Goal: Information Seeking & Learning: Get advice/opinions

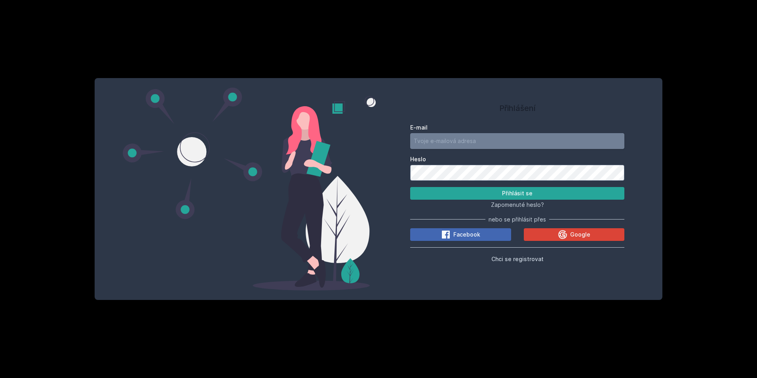
click at [505, 134] on input "E-mail" at bounding box center [517, 141] width 214 height 16
click at [536, 194] on button "Přihlásit se" at bounding box center [517, 193] width 214 height 13
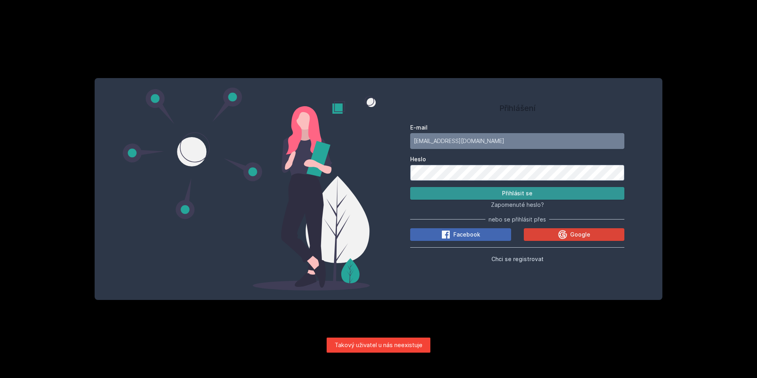
click at [546, 194] on button "Přihlásit se" at bounding box center [517, 193] width 214 height 13
click at [466, 143] on input "[EMAIL_ADDRESS][DOMAIN_NAME]" at bounding box center [517, 141] width 214 height 16
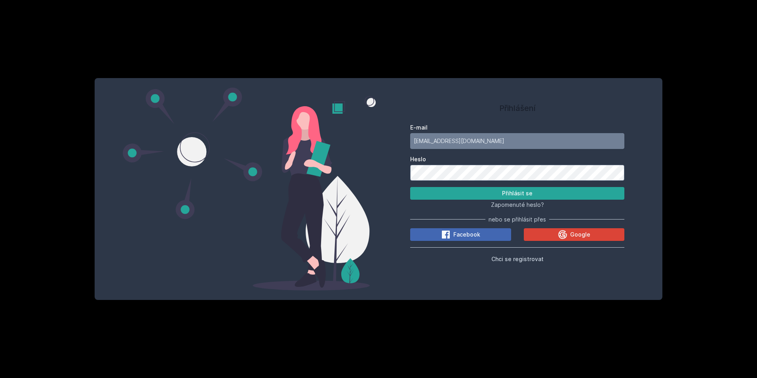
click at [483, 183] on form "E-mail [EMAIL_ADDRESS][DOMAIN_NAME] Heslo Přihlásit se" at bounding box center [517, 162] width 214 height 76
click at [512, 183] on form "E-mail [EMAIL_ADDRESS][DOMAIN_NAME] Heslo Přihlásit se" at bounding box center [517, 162] width 214 height 76
click at [509, 192] on button "Přihlásit se" at bounding box center [517, 193] width 214 height 13
click at [533, 135] on input "[EMAIL_ADDRESS][DOMAIN_NAME]" at bounding box center [517, 141] width 214 height 16
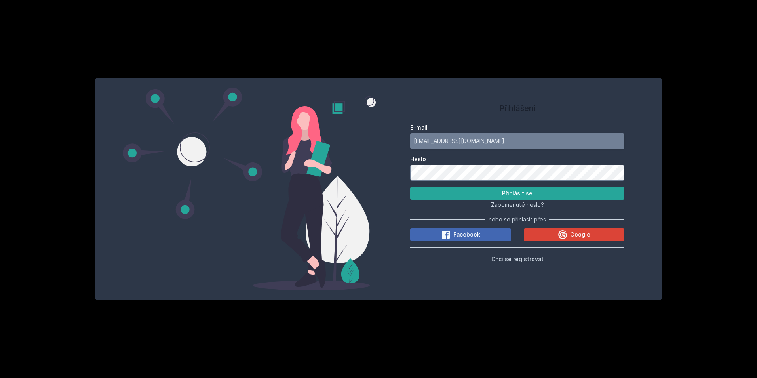
click at [533, 135] on input "[EMAIL_ADDRESS][DOMAIN_NAME]" at bounding box center [517, 141] width 214 height 16
type input "[EMAIL_ADDRESS][DOMAIN_NAME]"
click at [532, 194] on button "Přihlásit se" at bounding box center [517, 193] width 214 height 13
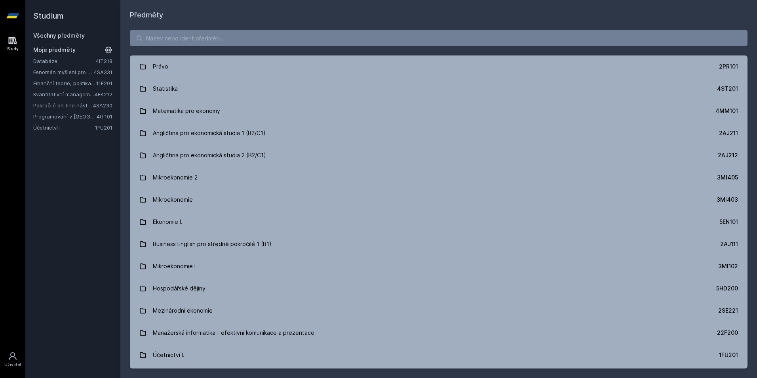
click at [65, 116] on link "Programování v [GEOGRAPHIC_DATA]" at bounding box center [64, 116] width 63 height 8
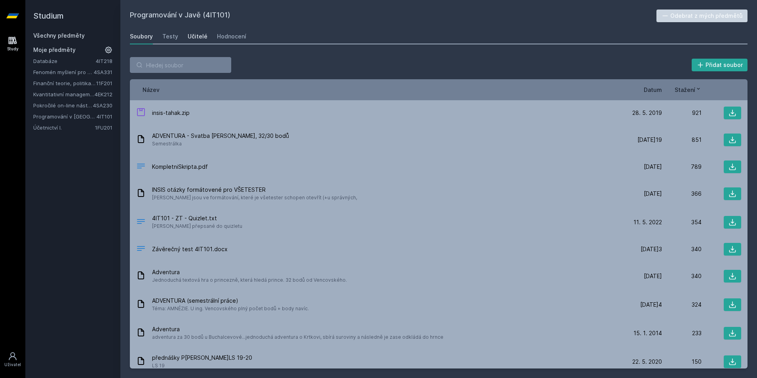
click at [194, 34] on div "Učitelé" at bounding box center [198, 36] width 20 height 8
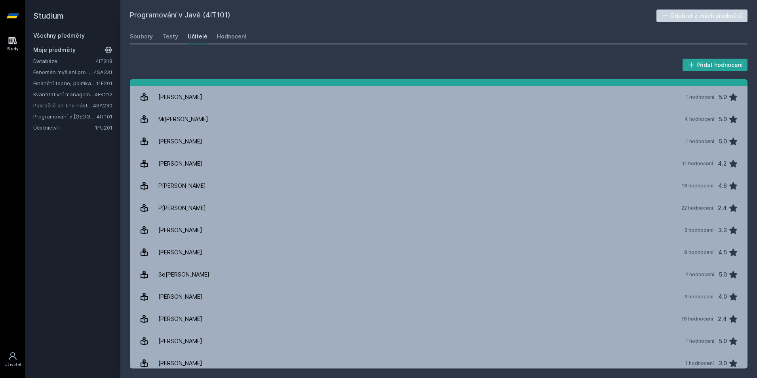
scroll to position [110, 0]
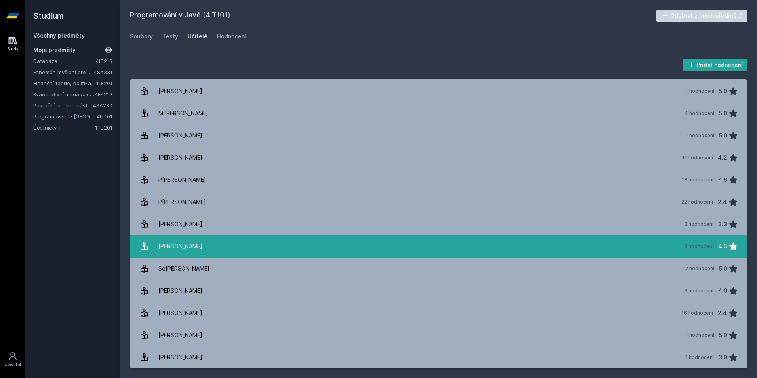
click at [674, 243] on link "Ř[PERSON_NAME][DATE] 8 hodnocení 4.5" at bounding box center [439, 246] width 618 height 22
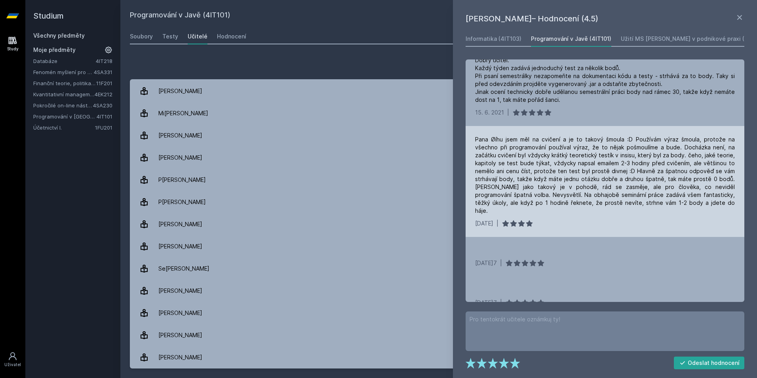
scroll to position [249, 0]
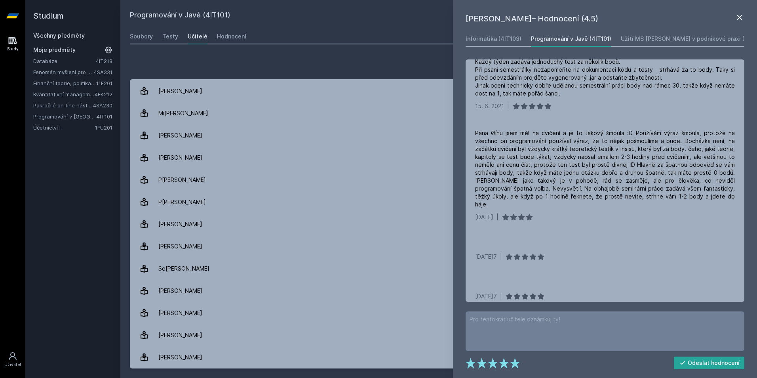
click at [739, 20] on icon at bounding box center [740, 18] width 10 height 10
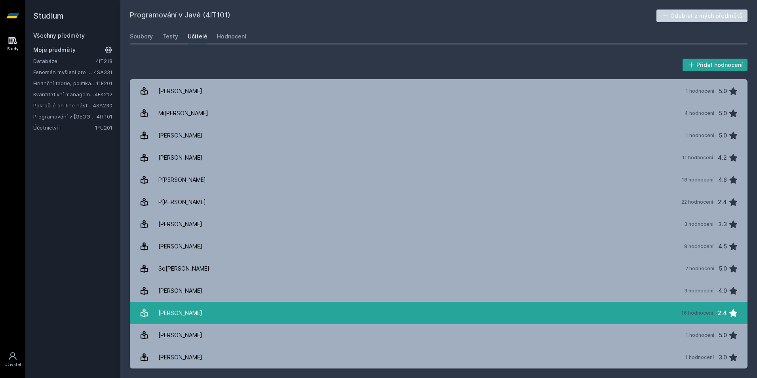
click at [703, 310] on div "16 hodnocení" at bounding box center [697, 313] width 32 height 6
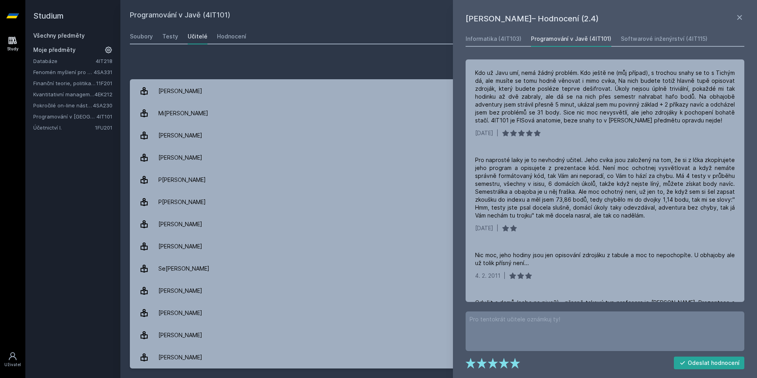
click at [396, 57] on div "Přidat hodnocení" at bounding box center [439, 65] width 618 height 16
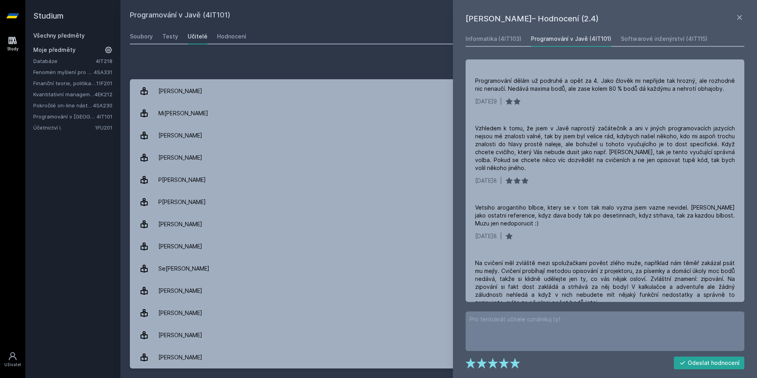
scroll to position [349, 0]
click at [73, 60] on link "Databáze" at bounding box center [64, 61] width 63 height 8
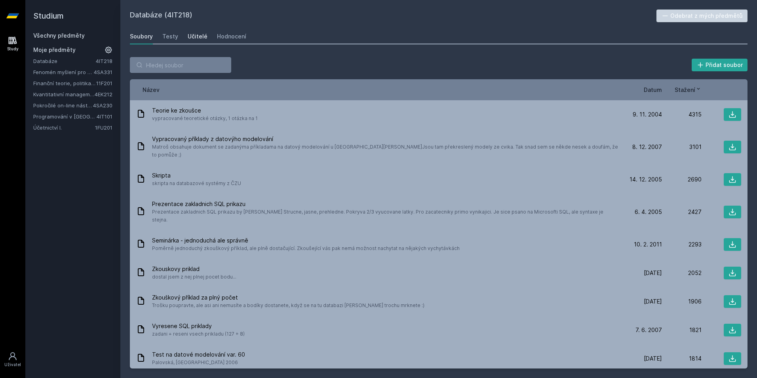
click at [190, 37] on div "Učitelé" at bounding box center [198, 36] width 20 height 8
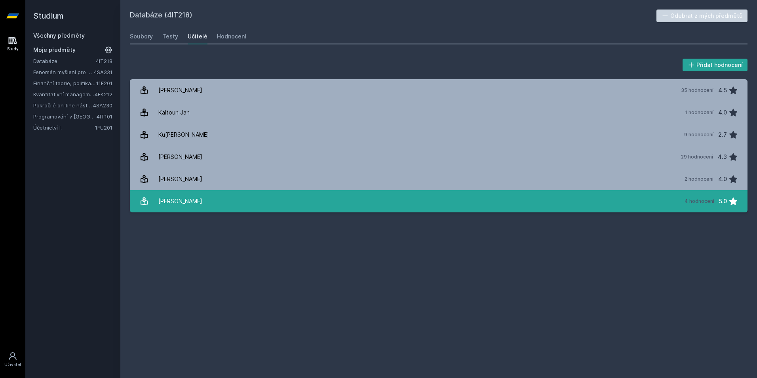
click at [371, 206] on link "[PERSON_NAME] 4 hodnocení 5.0" at bounding box center [439, 201] width 618 height 22
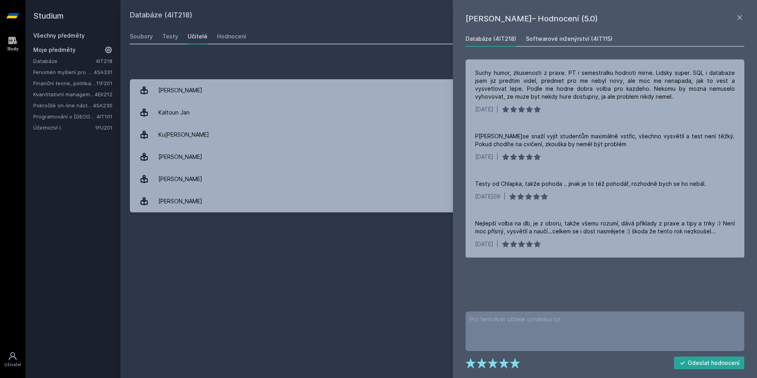
click at [591, 35] on div "Softwarové inženýrství (4IT115)" at bounding box center [569, 39] width 87 height 8
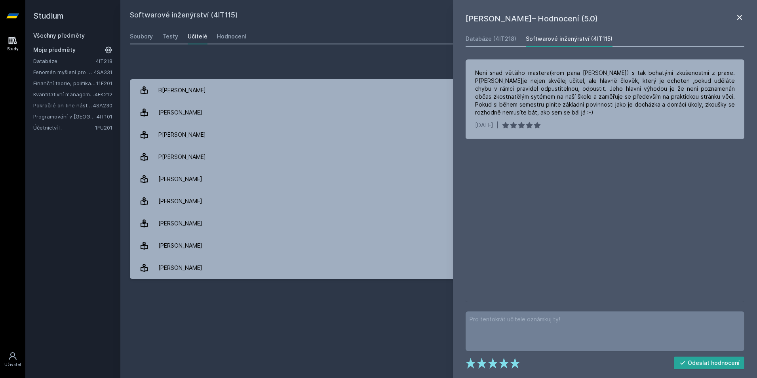
click at [736, 21] on icon at bounding box center [740, 18] width 10 height 10
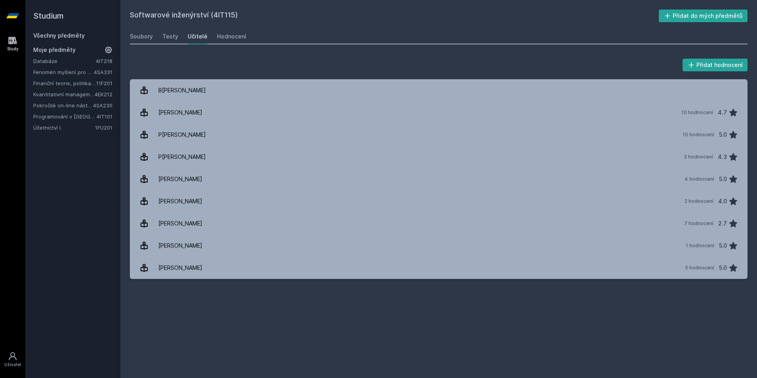
click at [64, 132] on div "Studium Všechny předměty Moje předměty Databáze 4IT218 Fenomén myšlení pro mana…" at bounding box center [72, 189] width 95 height 378
click at [64, 128] on link "Účetnictví I." at bounding box center [64, 128] width 62 height 8
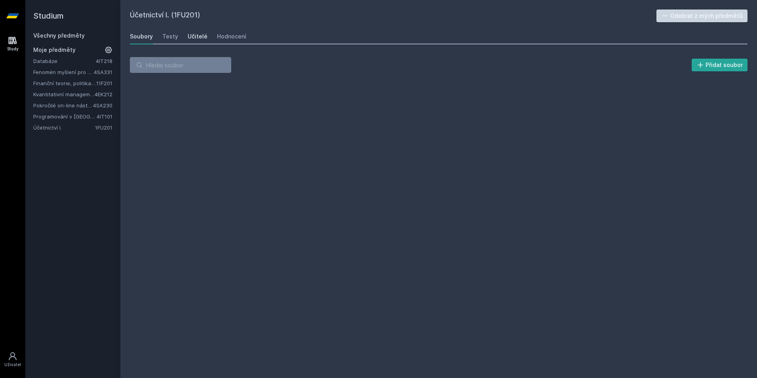
click at [198, 36] on div "Učitelé" at bounding box center [198, 36] width 20 height 8
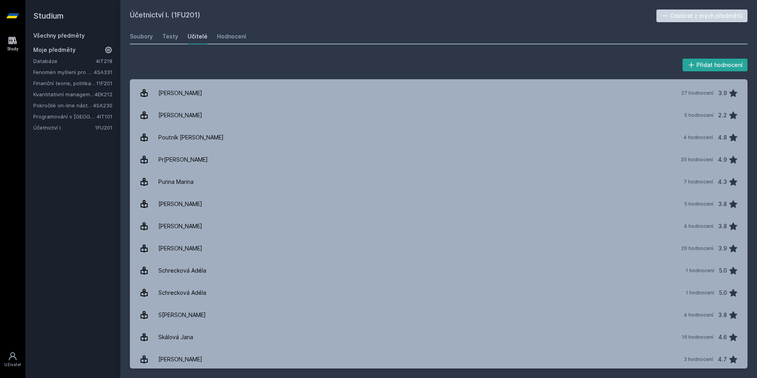
scroll to position [863, 0]
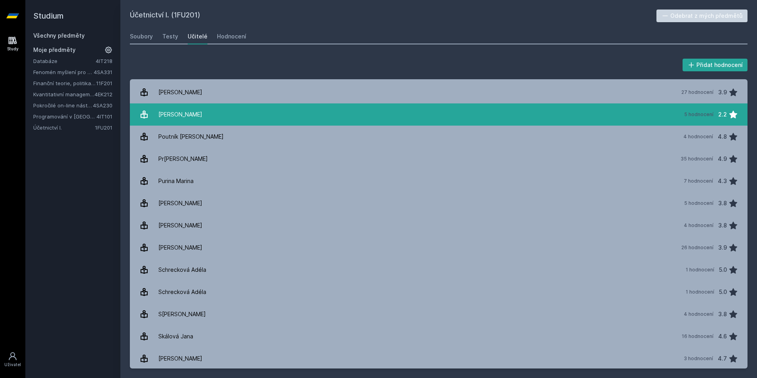
click at [423, 110] on link "P[PERSON_NAME] 5 hodnocení 2.2" at bounding box center [439, 114] width 618 height 22
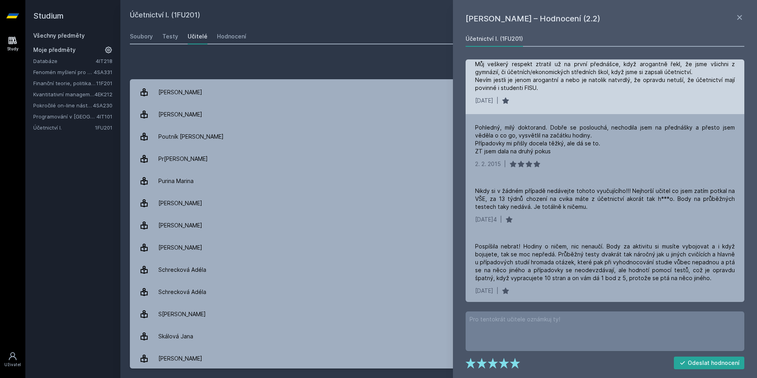
scroll to position [67, 0]
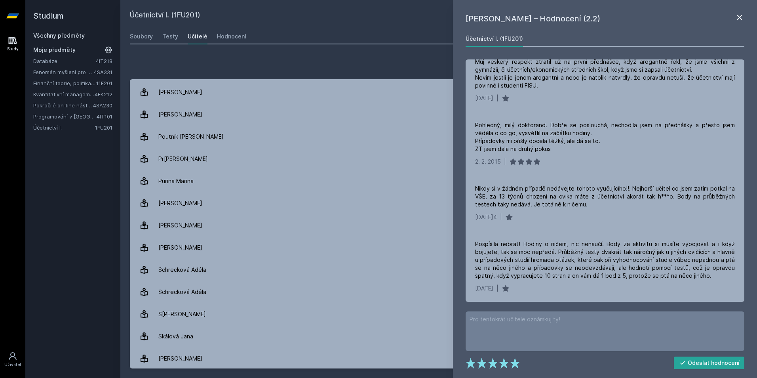
click at [743, 21] on icon at bounding box center [740, 18] width 10 height 10
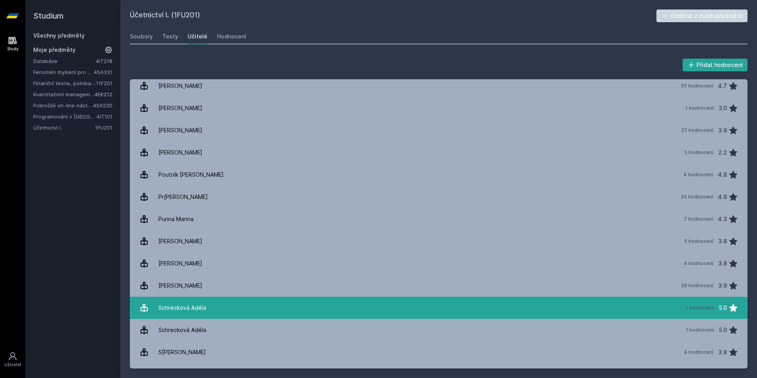
scroll to position [821, 0]
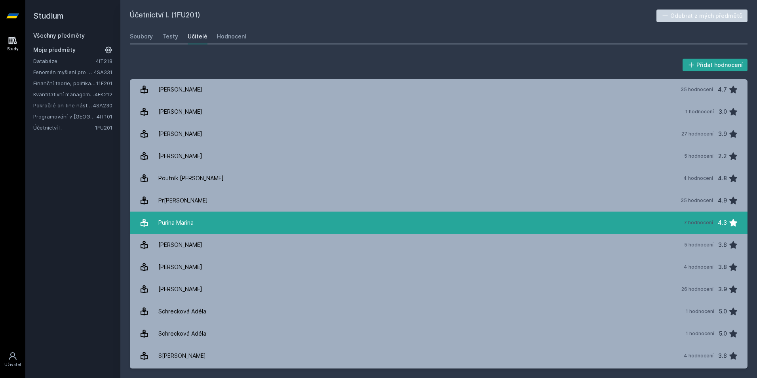
click at [689, 218] on div "7 hodnocení 4.3" at bounding box center [708, 223] width 59 height 16
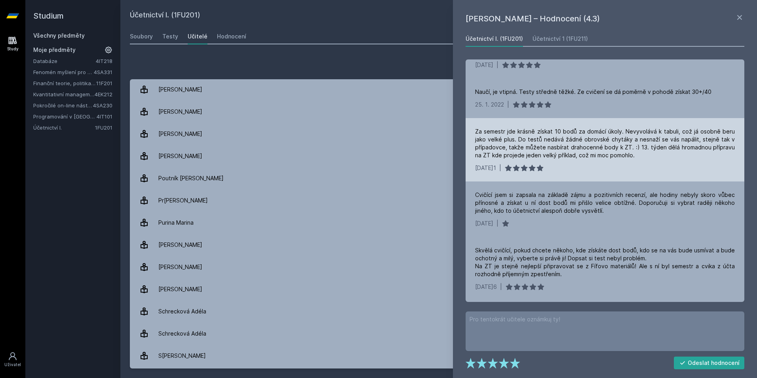
scroll to position [177, 0]
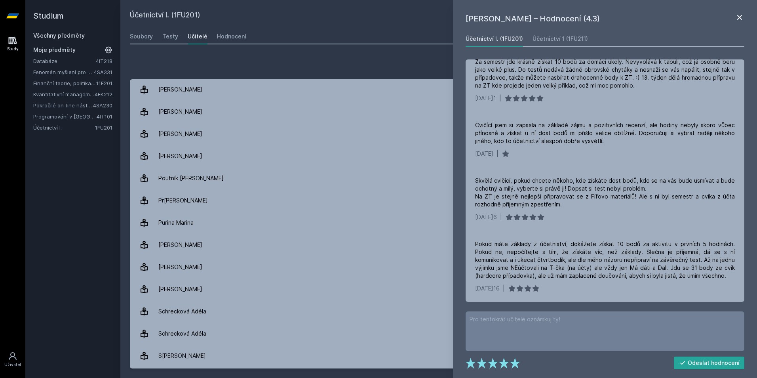
click at [736, 15] on icon at bounding box center [740, 18] width 10 height 10
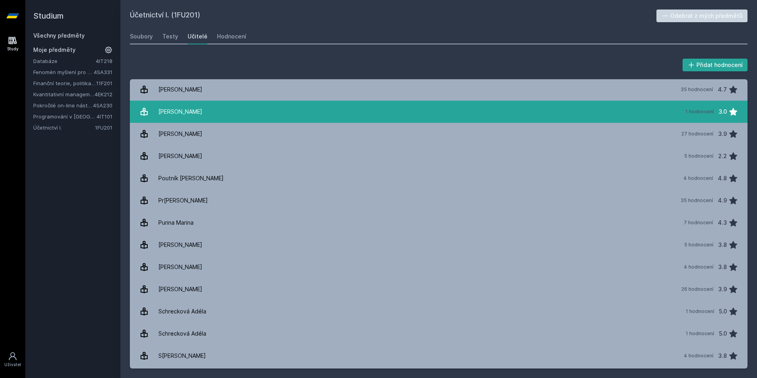
scroll to position [804, 0]
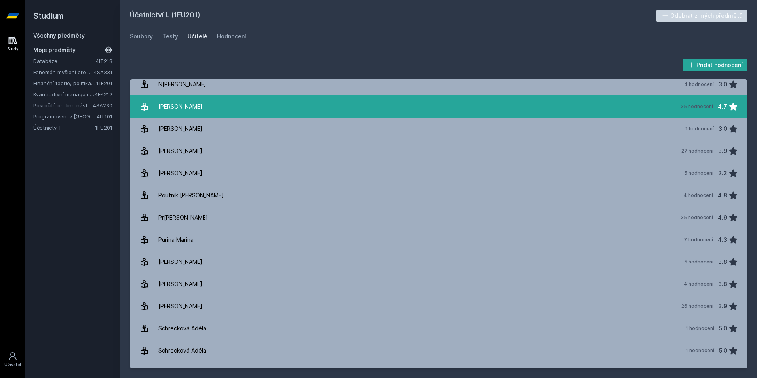
click at [721, 108] on div "4.7" at bounding box center [722, 107] width 9 height 16
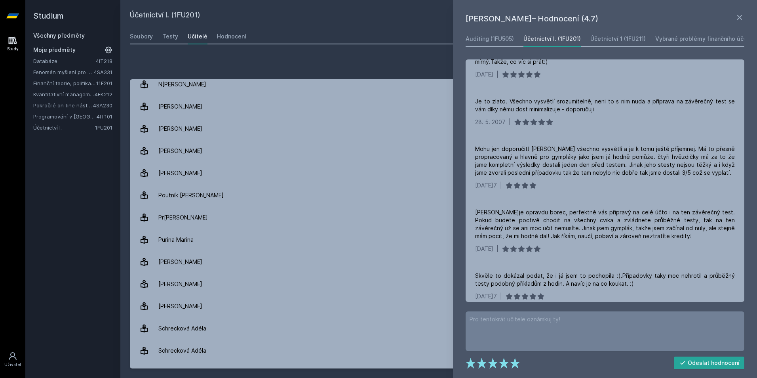
scroll to position [2015, 0]
click at [230, 42] on link "Hodnocení" at bounding box center [231, 37] width 29 height 16
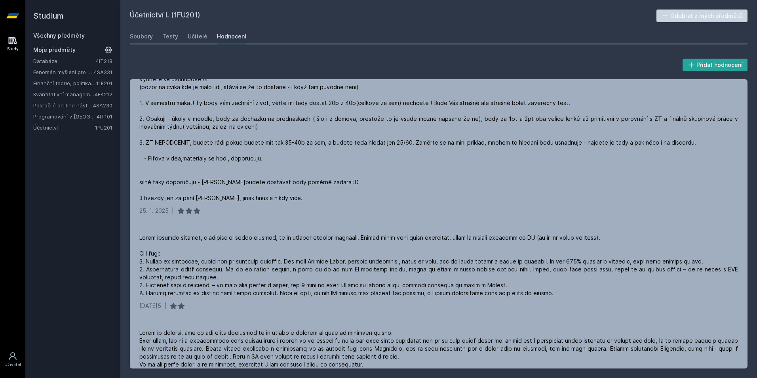
scroll to position [148, 0]
click at [192, 39] on div "Učitelé" at bounding box center [198, 36] width 20 height 8
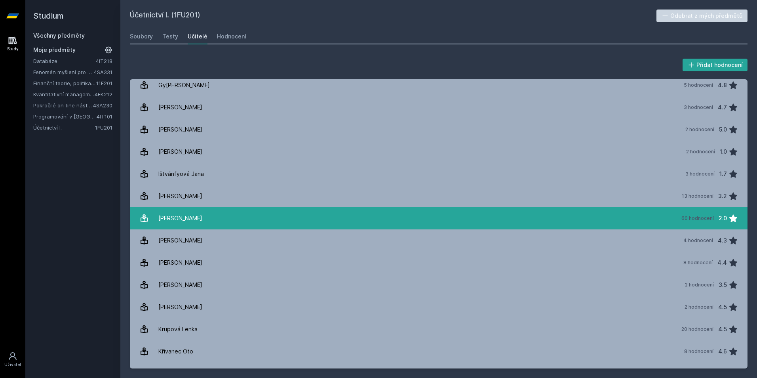
scroll to position [228, 0]
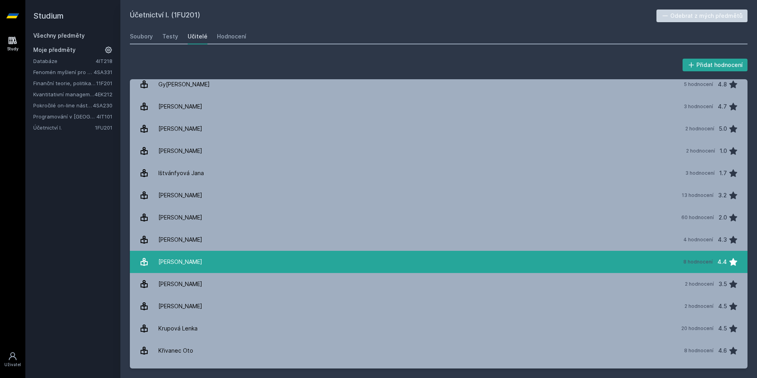
click at [387, 260] on link "[PERSON_NAME] 8 hodnocení 4.4" at bounding box center [439, 262] width 618 height 22
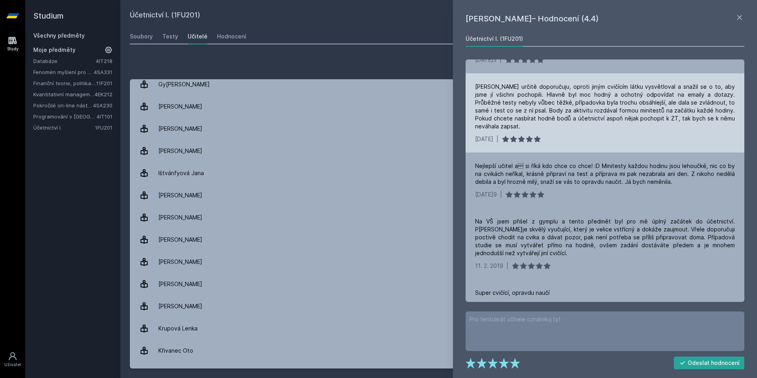
scroll to position [288, 0]
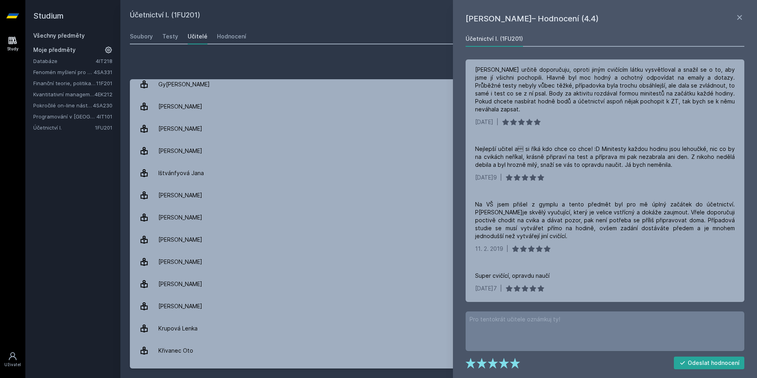
click at [745, 19] on div "[PERSON_NAME]– Hodnocení (4.4) Účetnictví I. (1FU201) Lidsky mi nesednul, nařkn…" at bounding box center [605, 189] width 304 height 378
click at [737, 19] on icon at bounding box center [739, 17] width 5 height 5
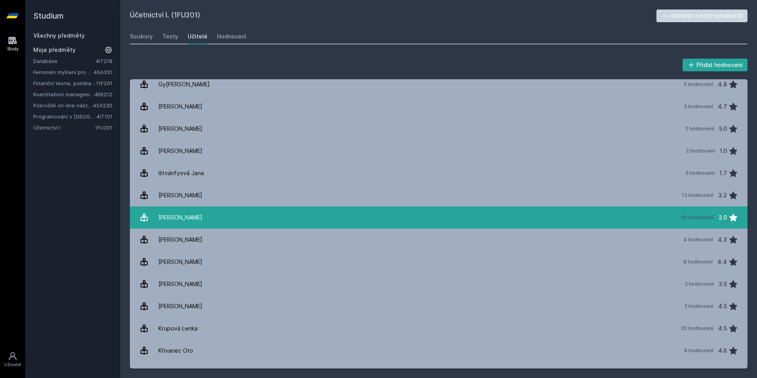
click at [590, 223] on link "Janhubová Jaroslava 60 hodnocení 2.0" at bounding box center [439, 217] width 618 height 22
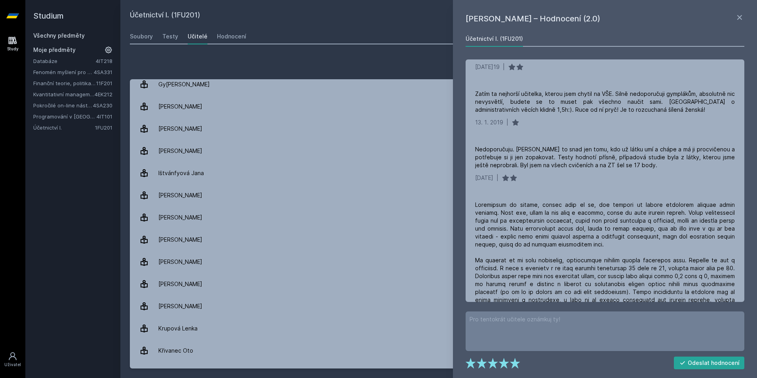
scroll to position [2149, 0]
click at [673, 188] on div "Nedoporučuju. [PERSON_NAME] to snad jen tomu, kdo už látku umí a chápe a má ji …" at bounding box center [605, 162] width 279 height 55
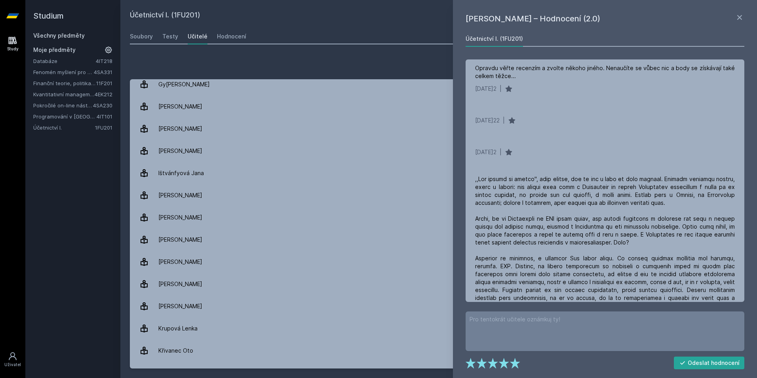
scroll to position [1018, 0]
click at [743, 22] on link at bounding box center [740, 19] width 10 height 12
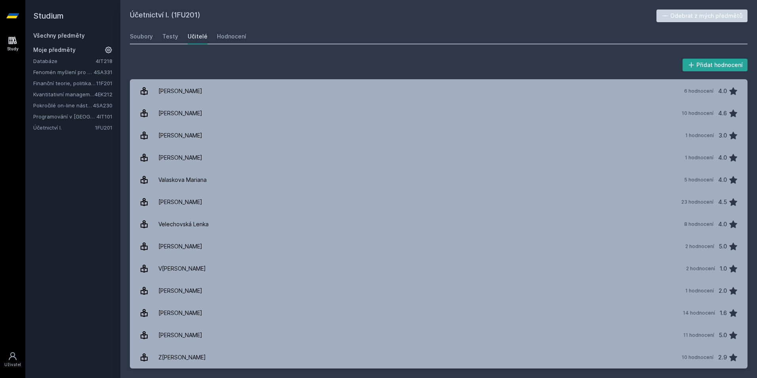
scroll to position [1330, 0]
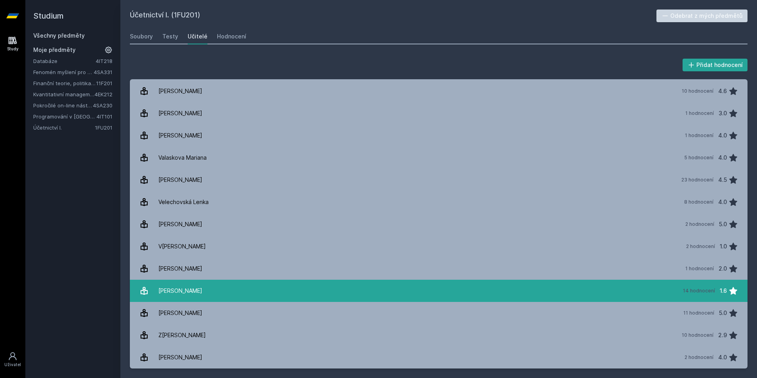
click at [649, 291] on link "[PERSON_NAME] 14 hodnocení 1.6" at bounding box center [439, 291] width 618 height 22
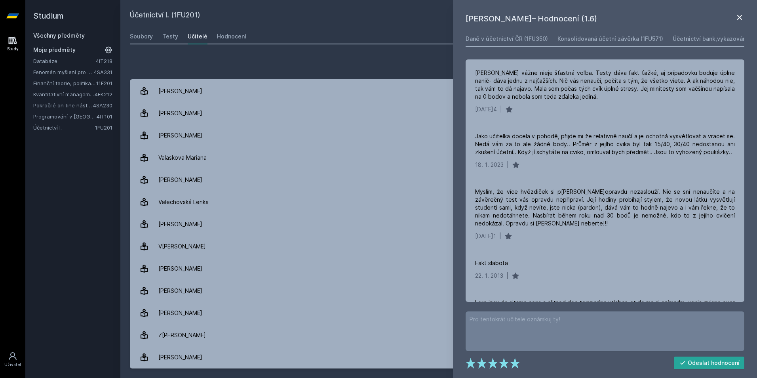
click at [743, 17] on icon at bounding box center [740, 18] width 10 height 10
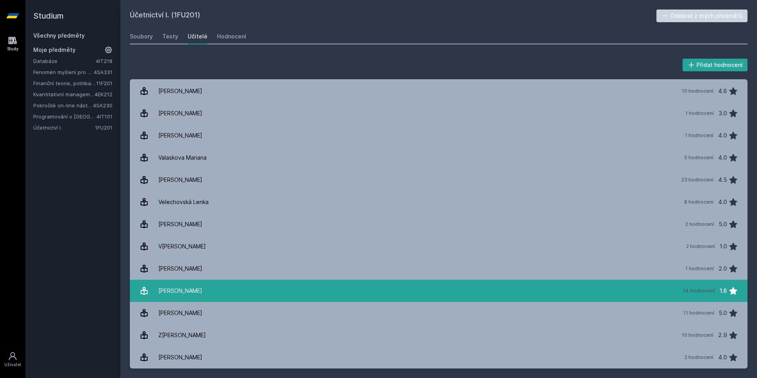
click at [710, 282] on link "[PERSON_NAME] 14 hodnocení 1.6" at bounding box center [439, 291] width 618 height 22
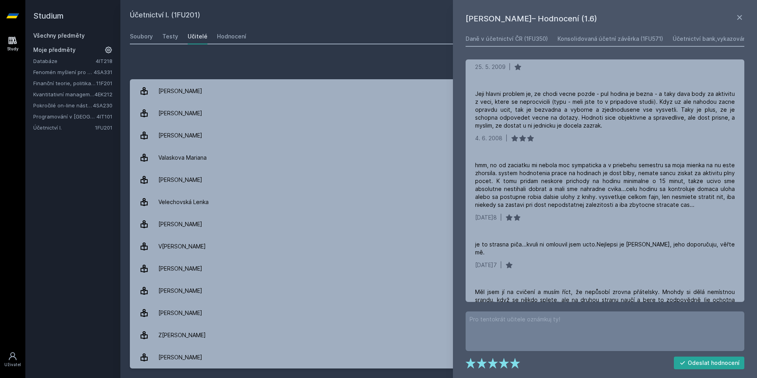
scroll to position [866, 0]
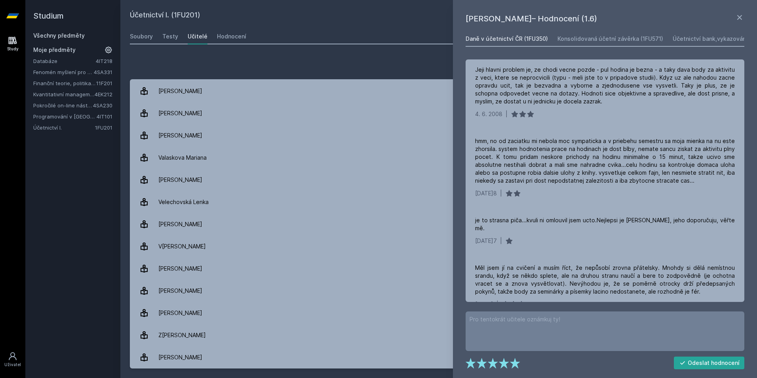
click at [532, 35] on div "Daně v účetnictví ČR (1FU350)" at bounding box center [507, 39] width 82 height 8
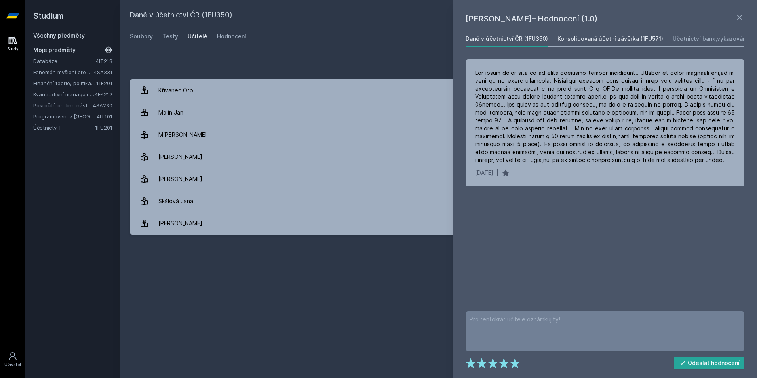
click at [582, 40] on div "Konsolidovaná účetní závěrka (1FU571)" at bounding box center [611, 39] width 106 height 8
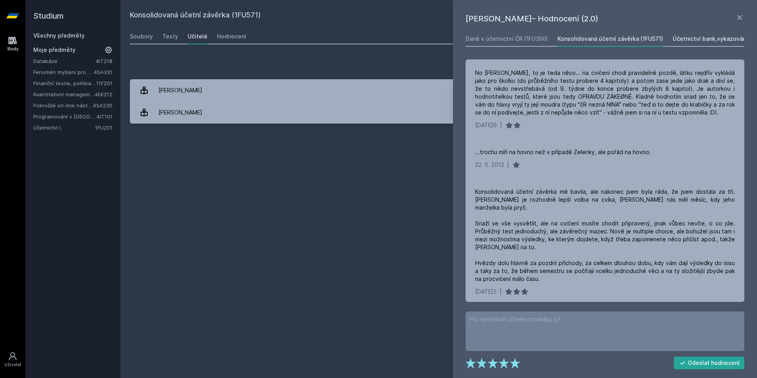
click at [673, 42] on div "Účetnictví bank,vykazování finančních nástrojů (1FU572)" at bounding box center [750, 39] width 154 height 8
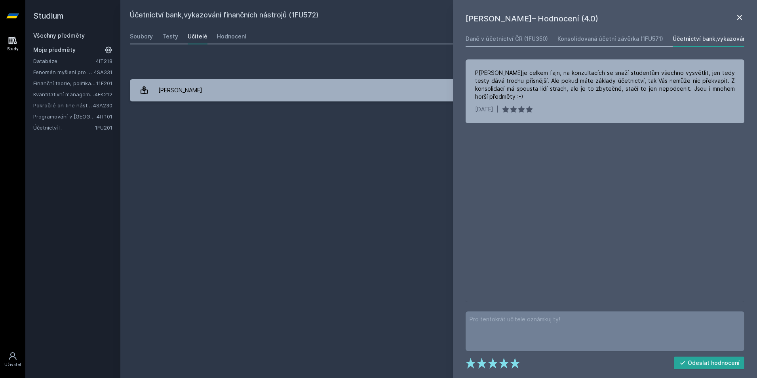
click at [740, 20] on icon at bounding box center [740, 18] width 10 height 10
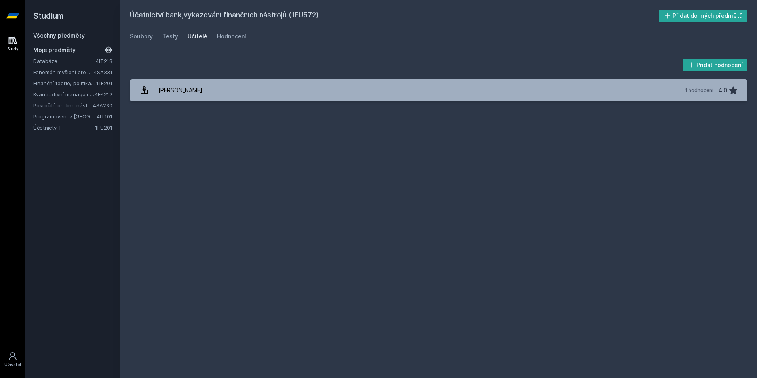
click at [105, 73] on link "4SA331" at bounding box center [103, 72] width 19 height 6
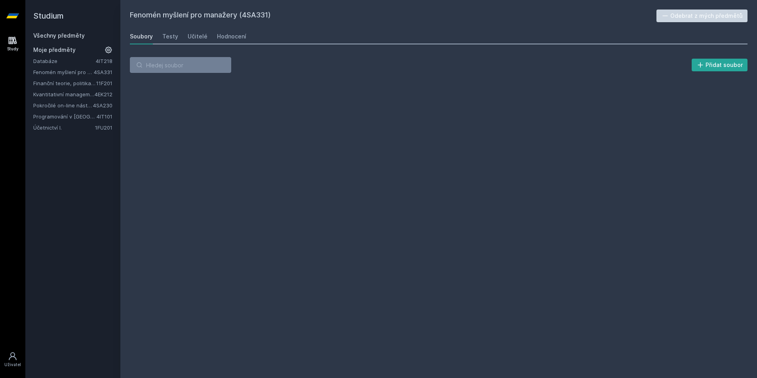
click at [98, 84] on link "11F201" at bounding box center [104, 83] width 16 height 6
click at [192, 42] on link "Učitelé" at bounding box center [198, 37] width 20 height 16
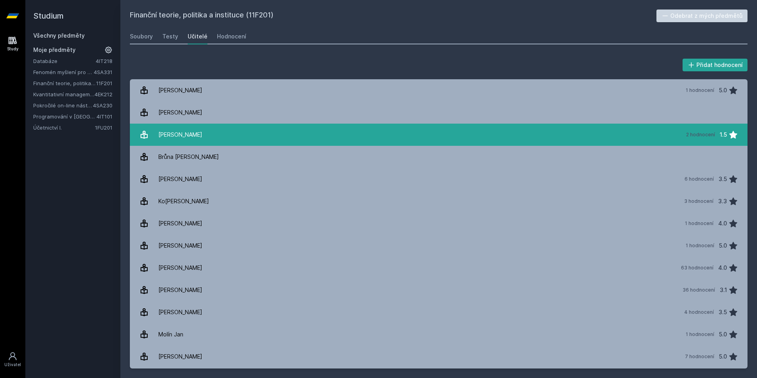
click at [398, 144] on link "[PERSON_NAME] 2 hodnocení 1.5" at bounding box center [439, 135] width 618 height 22
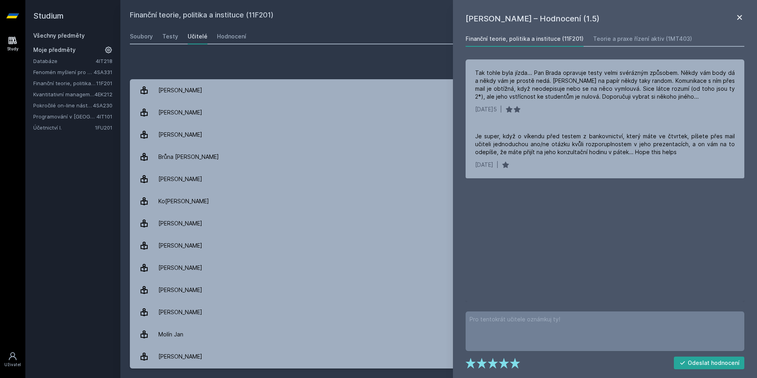
click at [743, 17] on icon at bounding box center [740, 18] width 10 height 10
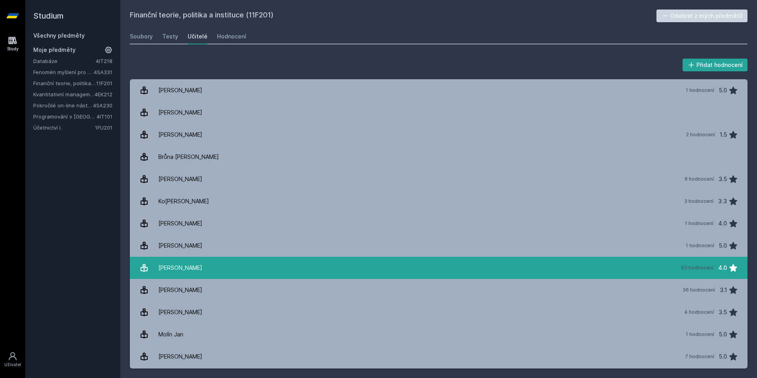
click at [672, 272] on link "[PERSON_NAME] 63 hodnocení 4.0" at bounding box center [439, 268] width 618 height 22
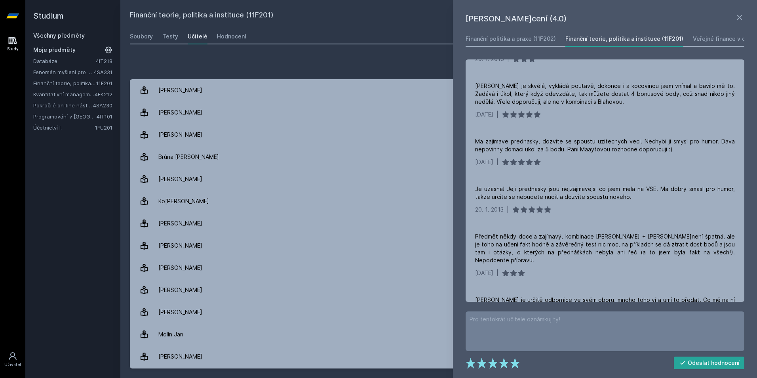
scroll to position [1365, 0]
